Goal: Transaction & Acquisition: Purchase product/service

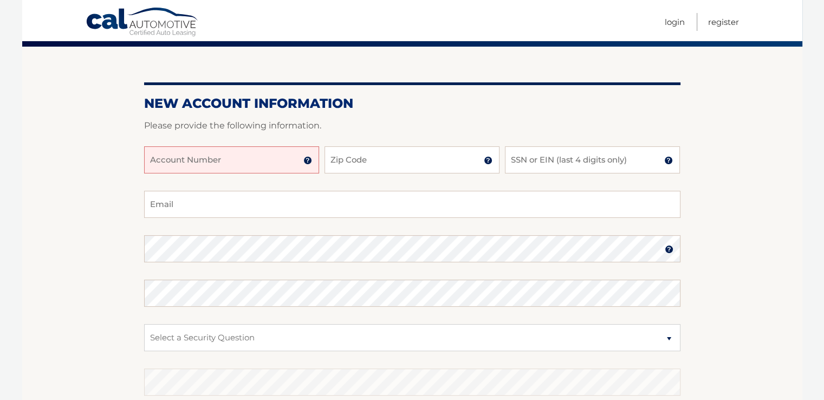
scroll to position [87, 0]
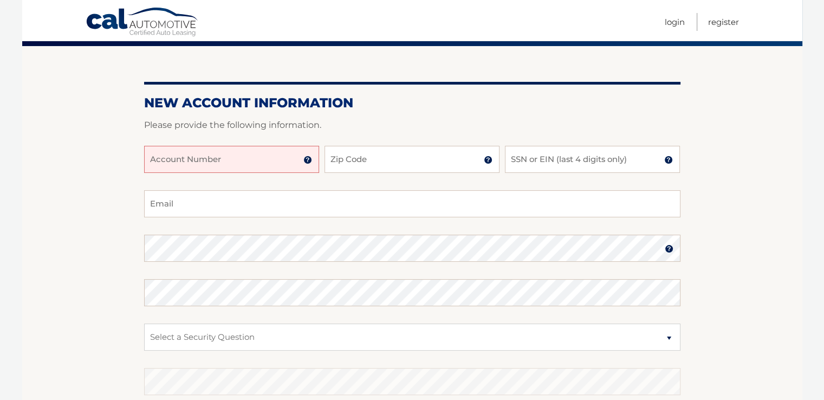
click at [184, 160] on input "Account Number" at bounding box center [231, 159] width 175 height 27
type input "44455973604"
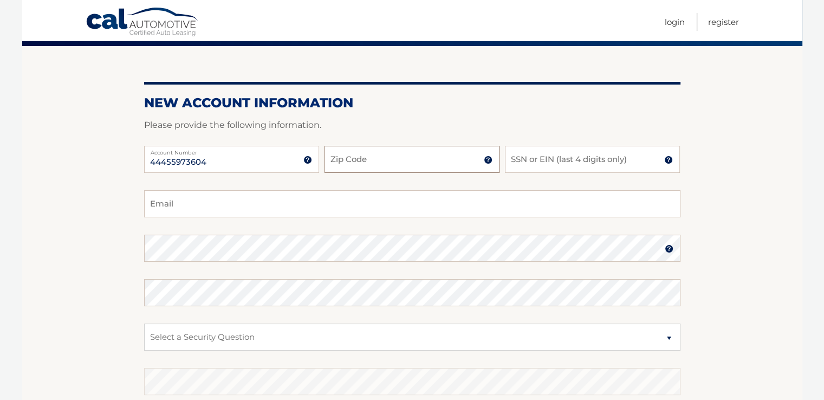
click at [362, 163] on input "Zip Code" at bounding box center [411, 159] width 175 height 27
type input "33407"
type input "jjm900@aol.com"
click at [520, 160] on input "SSN or EIN (last 4 digits only)" at bounding box center [592, 159] width 175 height 27
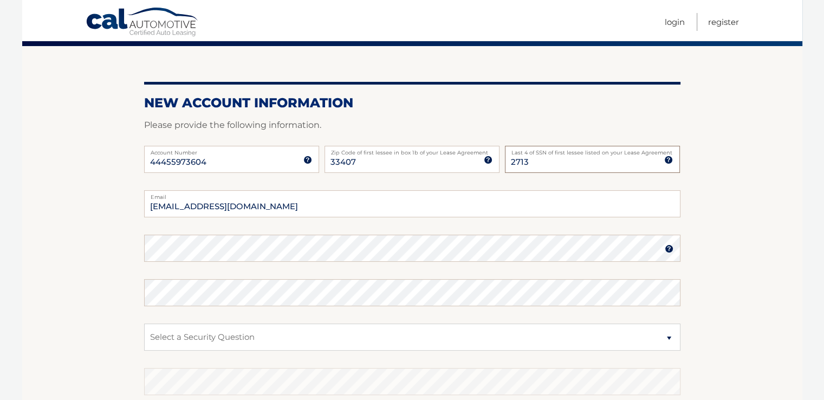
type input "2713"
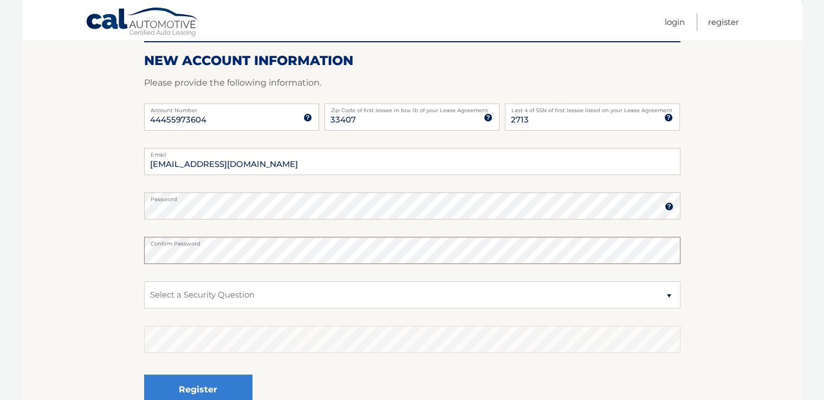
scroll to position [130, 0]
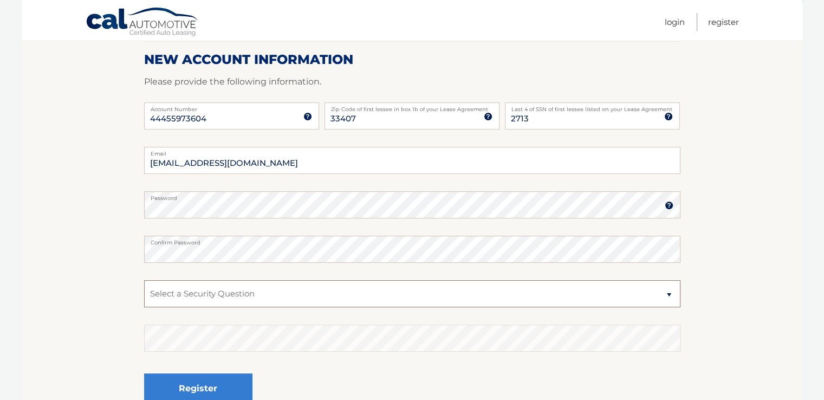
click at [669, 295] on select "Select a Security Question What was the name of your elementary school? What is…" at bounding box center [412, 293] width 536 height 27
select select "2"
click at [144, 280] on select "Select a Security Question What was the name of your elementary school? What is…" at bounding box center [412, 293] width 536 height 27
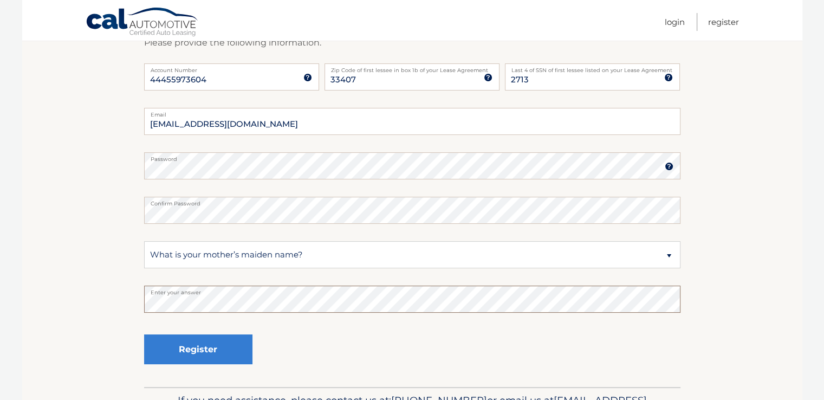
scroll to position [173, 0]
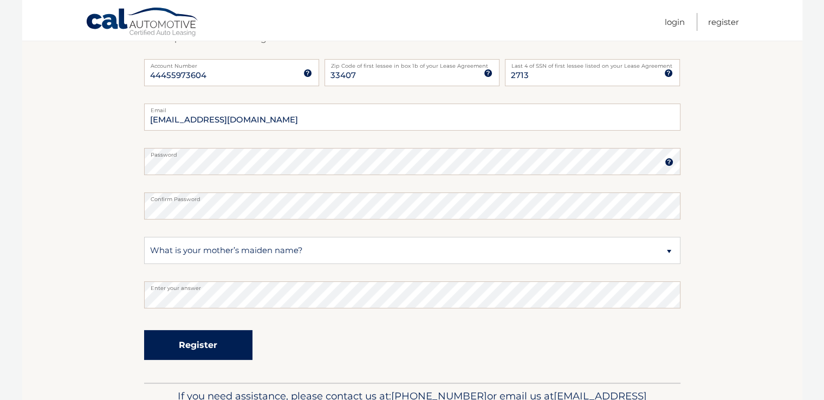
click at [200, 344] on button "Register" at bounding box center [198, 345] width 108 height 30
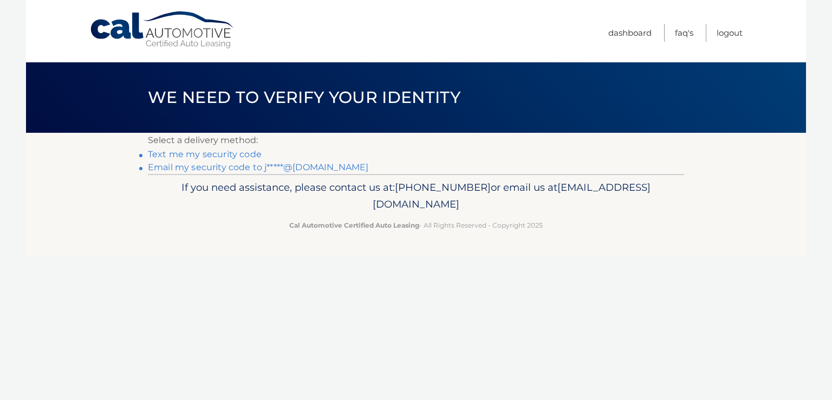
click at [244, 153] on link "Text me my security code" at bounding box center [205, 154] width 114 height 10
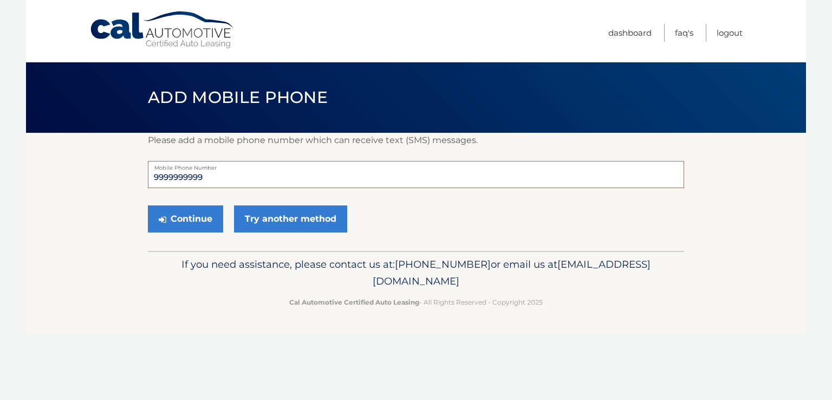
click at [232, 169] on input "9999999999" at bounding box center [416, 174] width 536 height 27
type input "9"
type input "5616858667"
click at [186, 213] on button "Continue" at bounding box center [185, 218] width 75 height 27
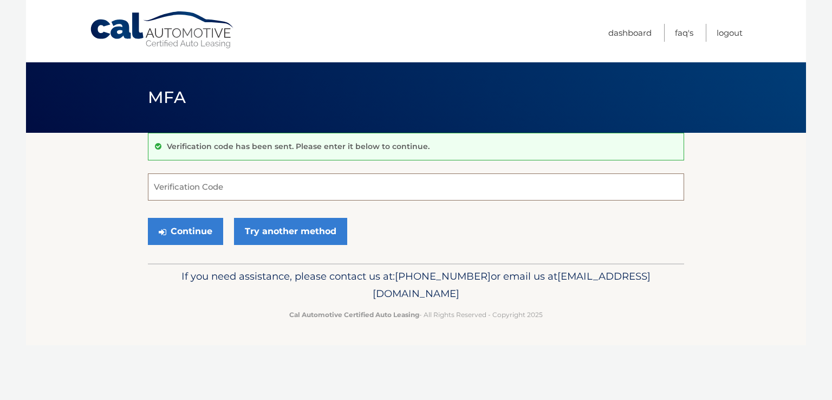
click at [167, 188] on input "Verification Code" at bounding box center [416, 186] width 536 height 27
type input "000816"
click at [199, 239] on button "Continue" at bounding box center [185, 231] width 75 height 27
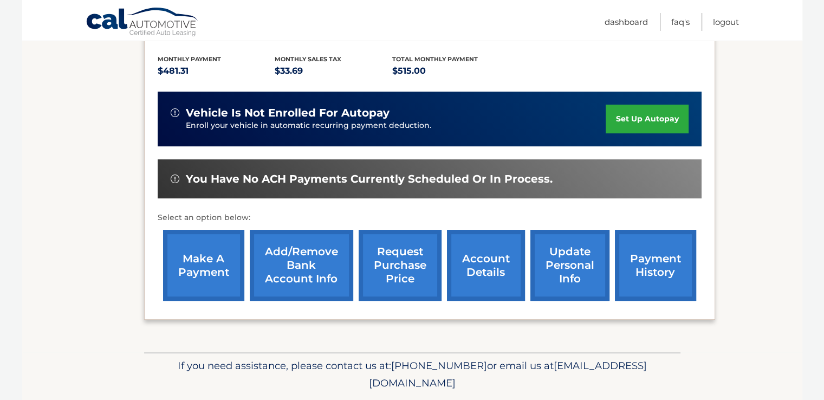
scroll to position [238, 0]
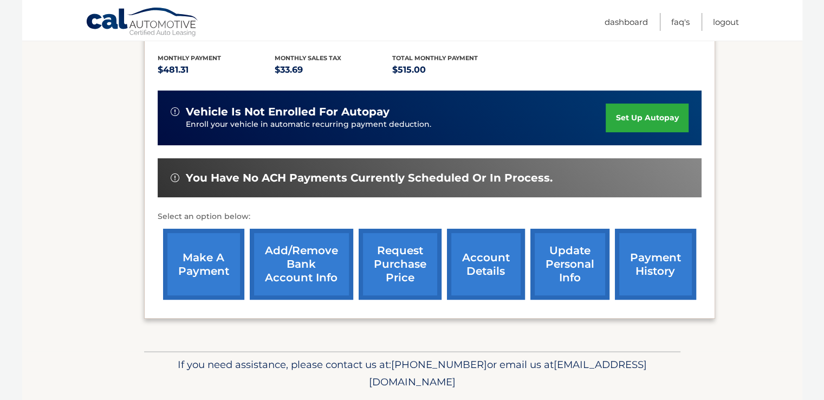
click at [210, 260] on link "make a payment" at bounding box center [203, 264] width 81 height 71
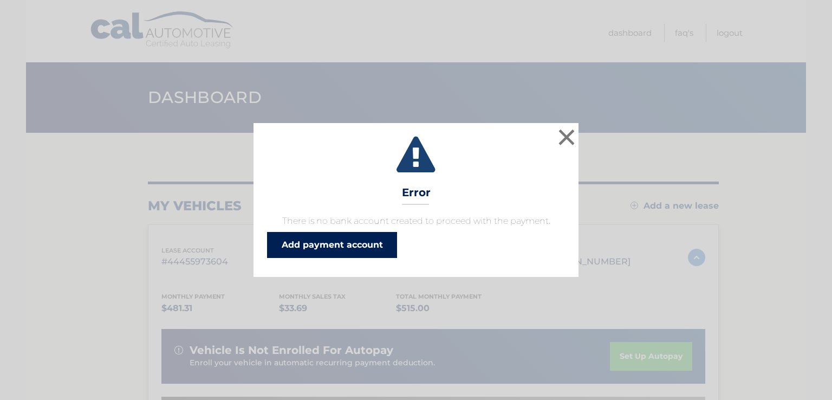
click at [360, 239] on link "Add payment account" at bounding box center [332, 245] width 130 height 26
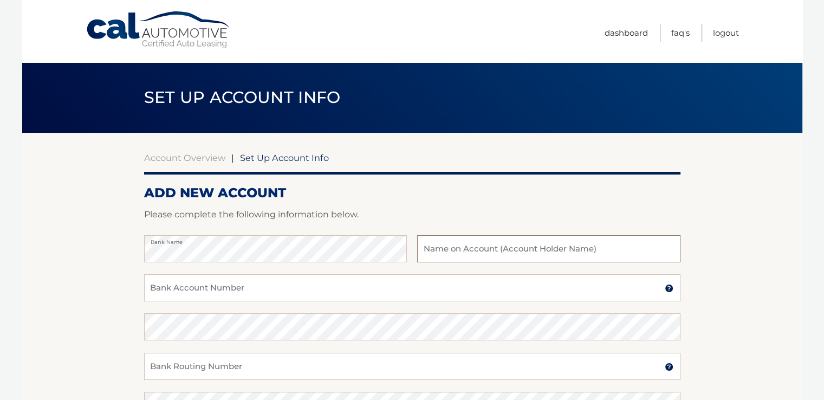
click at [456, 247] on input "text" at bounding box center [548, 248] width 263 height 27
type input "[PERSON_NAME]"
click at [282, 289] on input "Bank Account Number" at bounding box center [412, 287] width 536 height 27
type input "001377512136"
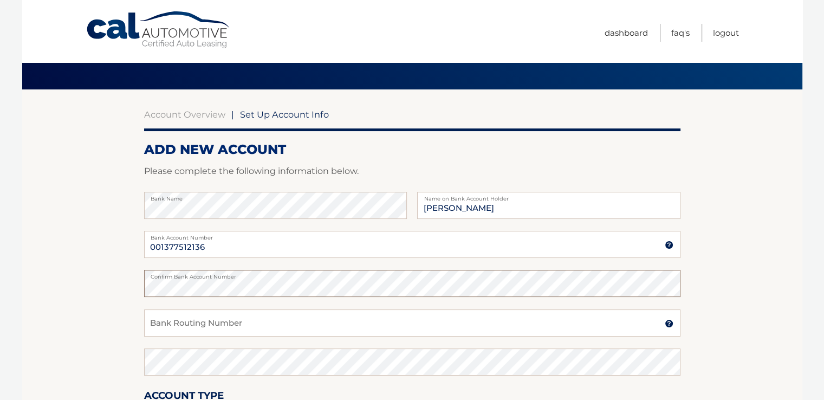
scroll to position [50, 0]
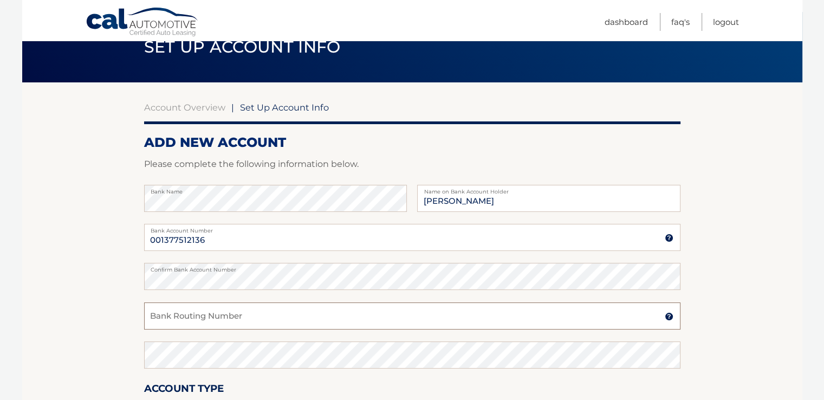
click at [329, 316] on input "Bank Routing Number" at bounding box center [412, 315] width 536 height 27
type input "063000047"
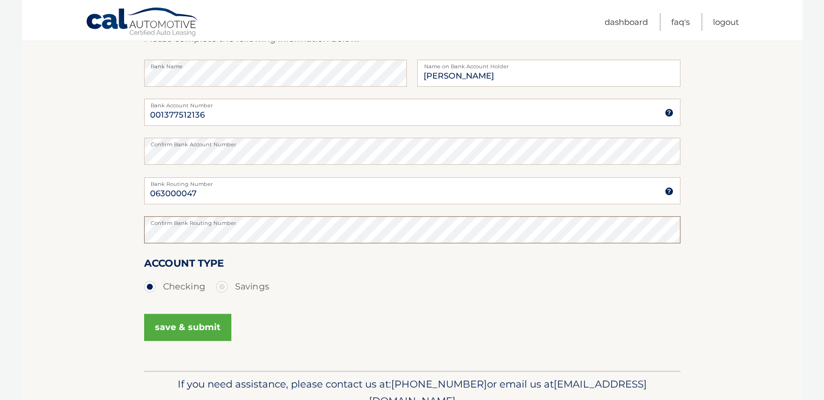
scroll to position [180, 0]
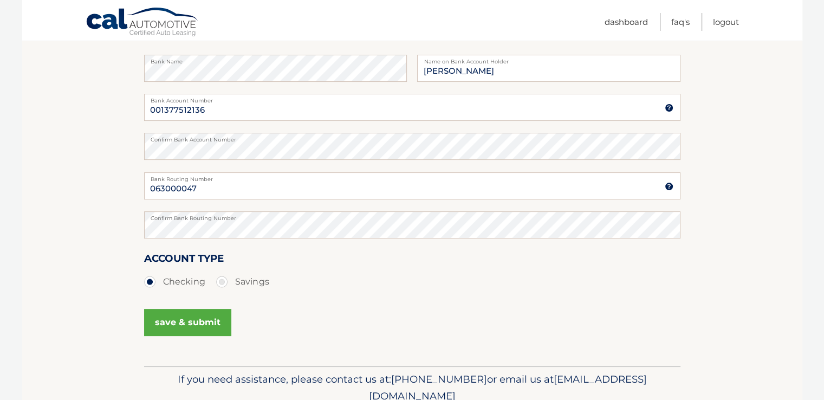
click at [180, 318] on button "save & submit" at bounding box center [187, 322] width 87 height 27
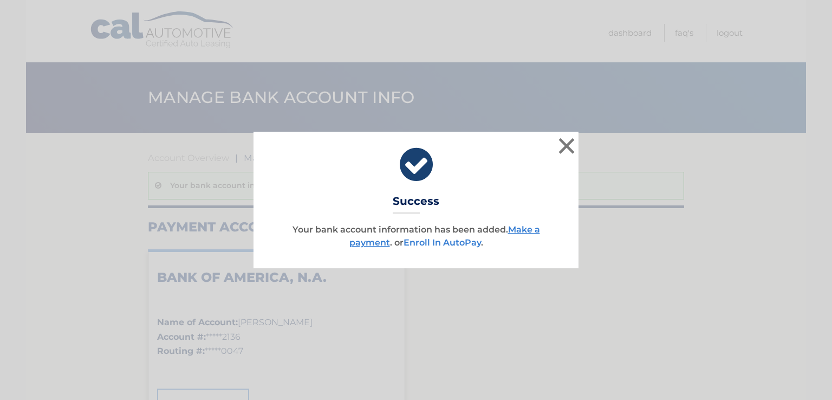
click at [460, 239] on link "Enroll In AutoPay" at bounding box center [441, 242] width 77 height 10
click at [525, 229] on link "Make a payment" at bounding box center [444, 235] width 191 height 23
click at [531, 231] on link "Make a payment" at bounding box center [444, 235] width 191 height 23
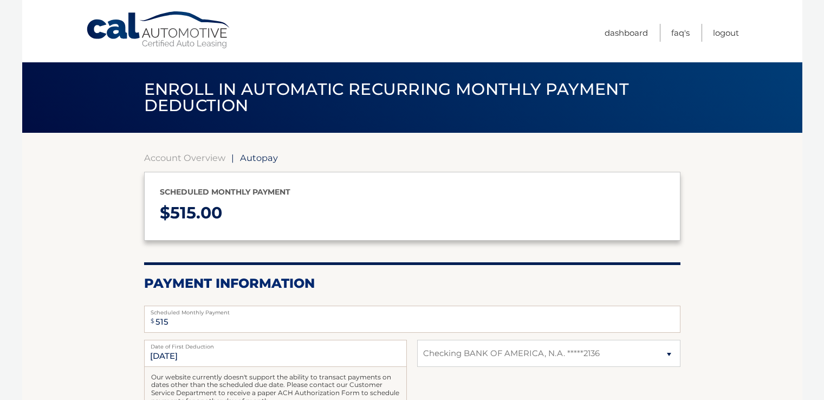
select select "NmI1YmMwNTEtMTkxNy00ODQ1LWE3ODItNjFjYWVmMWMwMTQy"
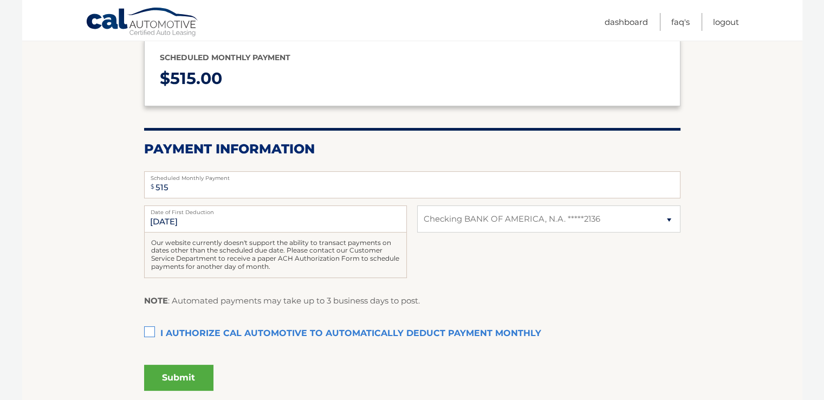
scroll to position [144, 0]
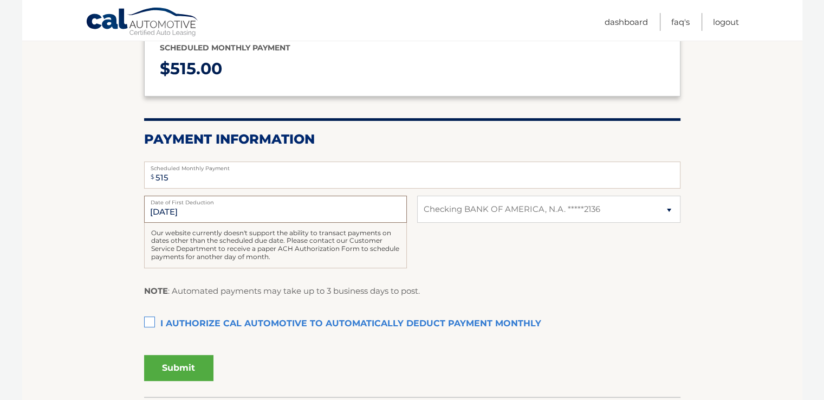
click at [192, 208] on input "9/19/2025" at bounding box center [275, 208] width 263 height 27
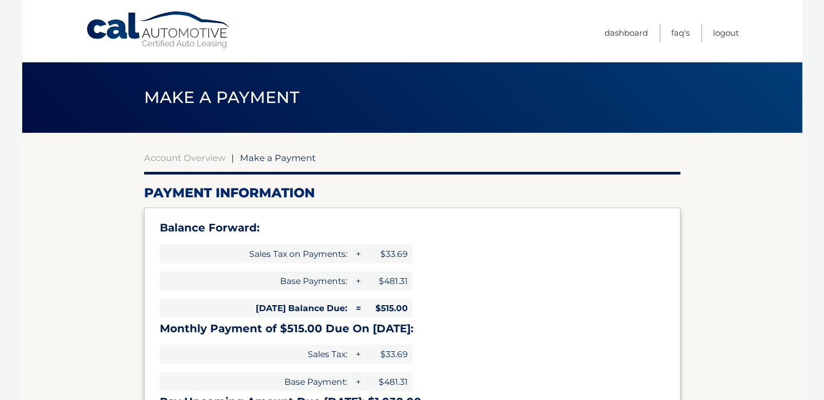
select select "NmI1YmMwNTEtMTkxNy00ODQ1LWE3ODItNjFjYWVmMWMwMTQy"
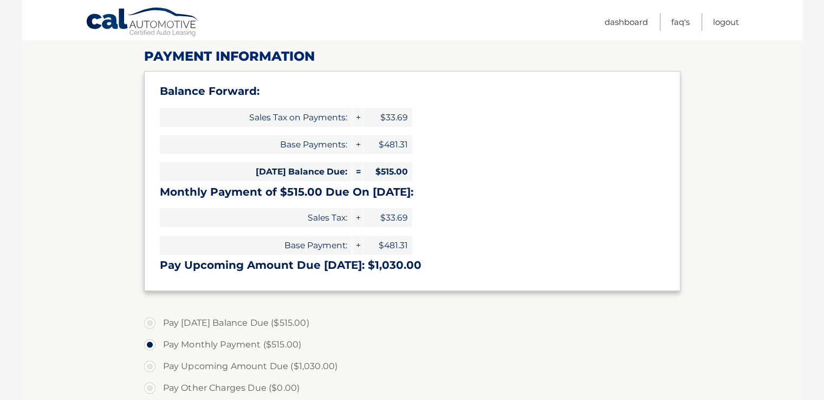
scroll to position [152, 0]
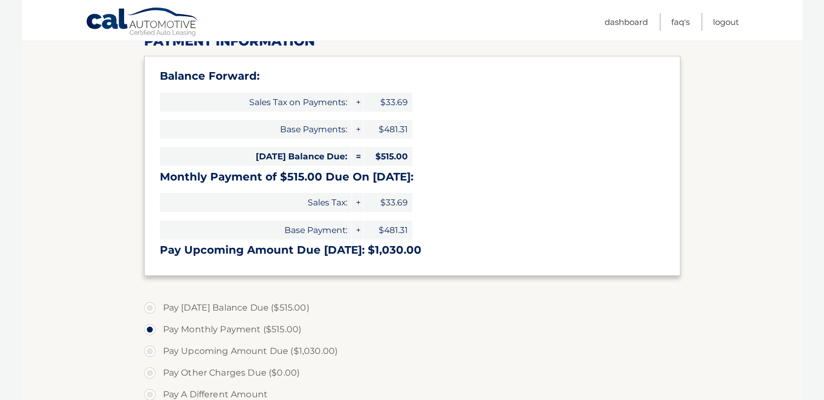
click at [152, 309] on label "Pay [DATE] Balance Due ($515.00)" at bounding box center [412, 308] width 536 height 22
click at [152, 309] on input "Pay [DATE] Balance Due ($515.00)" at bounding box center [153, 305] width 11 height 17
radio input "true"
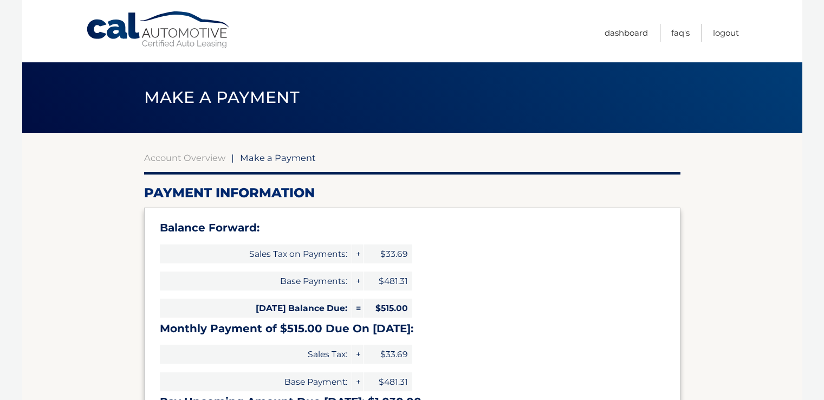
select select "NmI1YmMwNTEtMTkxNy00ODQ1LWE3ODItNjFjYWVmMWMwMTQy"
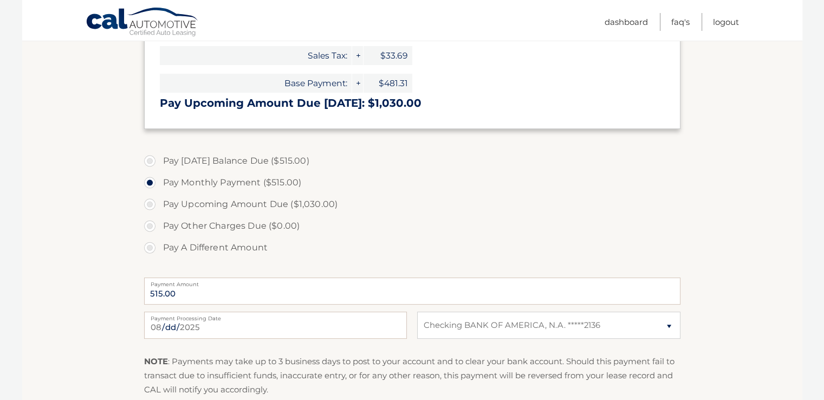
scroll to position [303, 0]
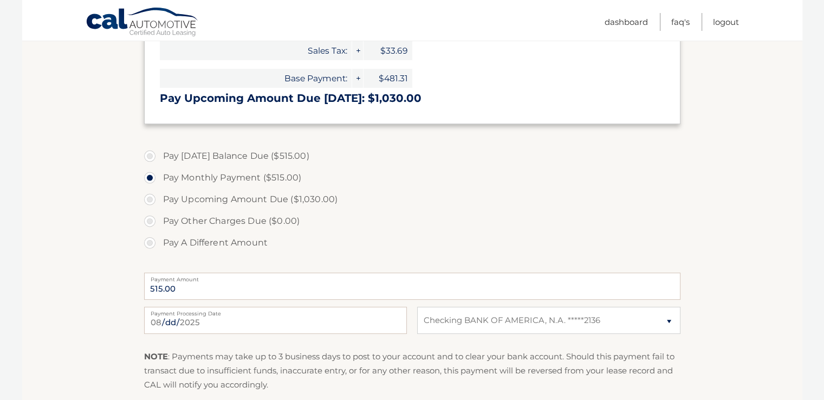
click at [152, 154] on label "Pay [DATE] Balance Due ($515.00)" at bounding box center [412, 156] width 536 height 22
click at [152, 154] on input "Pay [DATE] Balance Due ($515.00)" at bounding box center [153, 153] width 11 height 17
radio input "true"
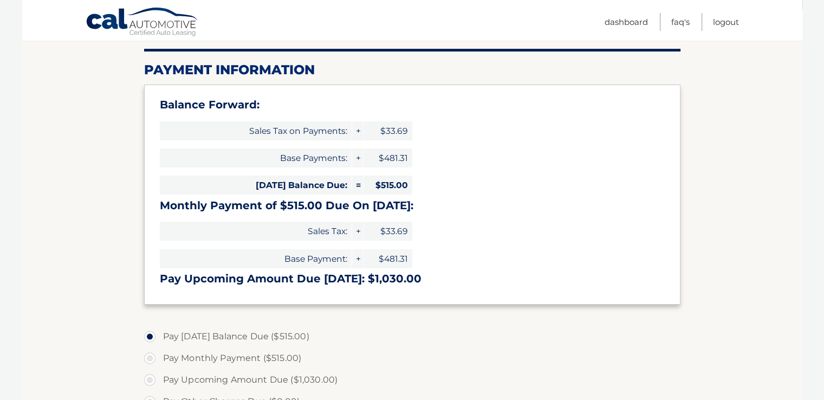
scroll to position [72, 0]
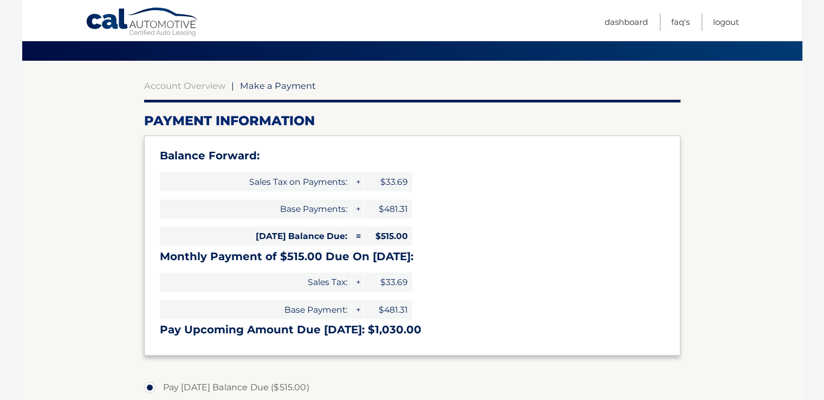
click at [285, 86] on span "Make a Payment" at bounding box center [278, 85] width 76 height 11
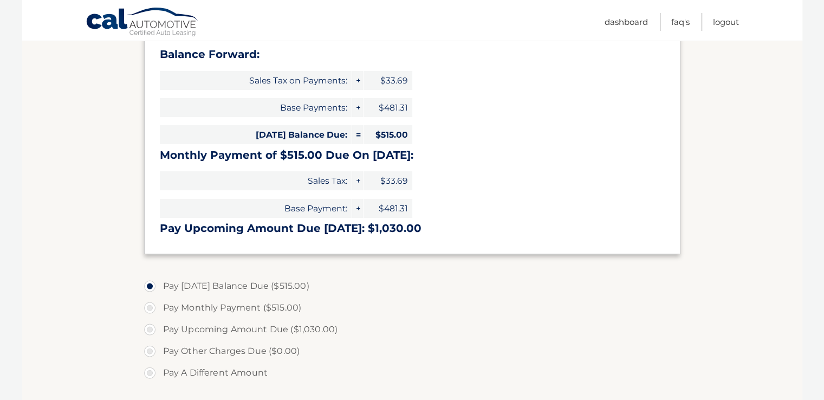
scroll to position [165, 0]
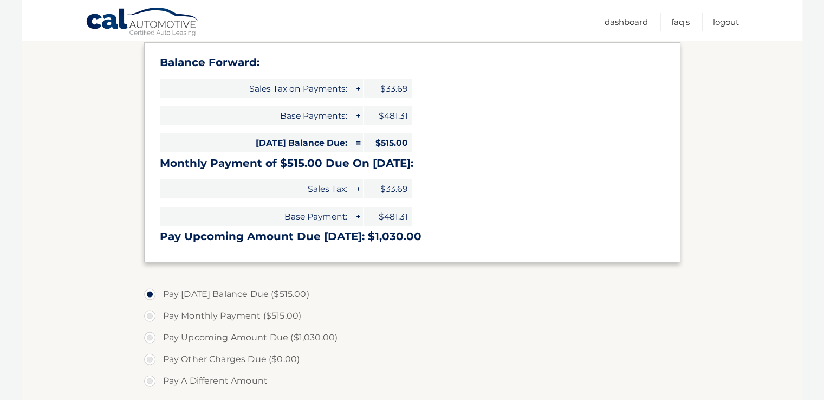
click at [146, 291] on label "Pay [DATE] Balance Due ($515.00)" at bounding box center [412, 294] width 536 height 22
click at [148, 291] on input "Pay [DATE] Balance Due ($515.00)" at bounding box center [153, 291] width 11 height 17
click at [145, 293] on label "Pay [DATE] Balance Due ($515.00)" at bounding box center [412, 294] width 536 height 22
click at [148, 293] on input "Pay [DATE] Balance Due ($515.00)" at bounding box center [153, 291] width 11 height 17
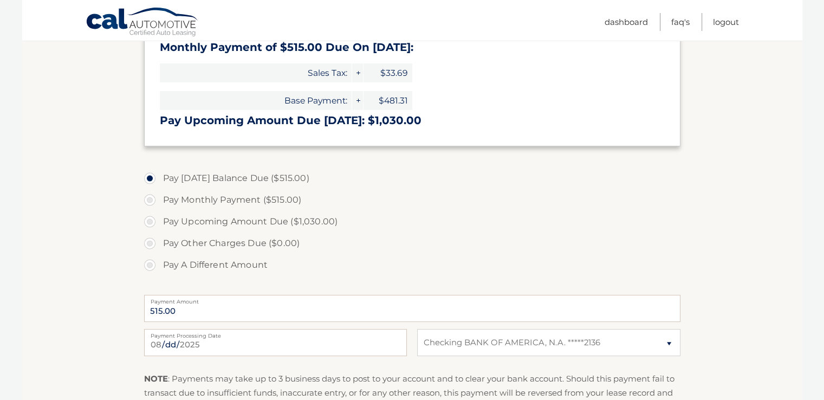
scroll to position [288, 0]
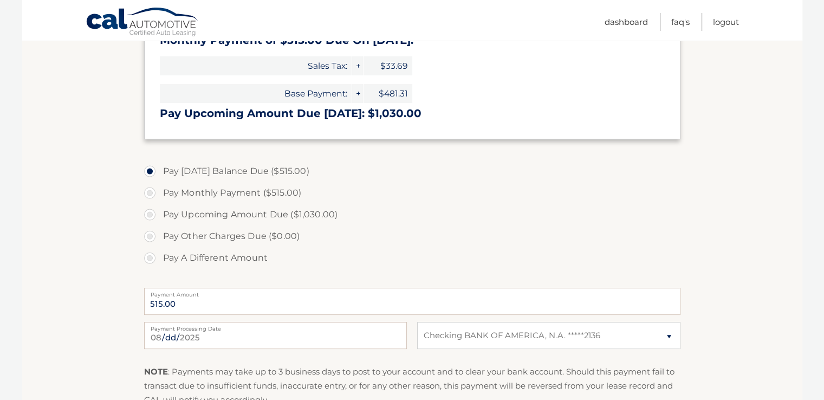
click at [152, 172] on label "Pay [DATE] Balance Due ($515.00)" at bounding box center [412, 171] width 536 height 22
click at [152, 172] on input "Pay [DATE] Balance Due ($515.00)" at bounding box center [153, 168] width 11 height 17
click at [722, 22] on link "Logout" at bounding box center [726, 22] width 26 height 18
